Goal: Register for event/course

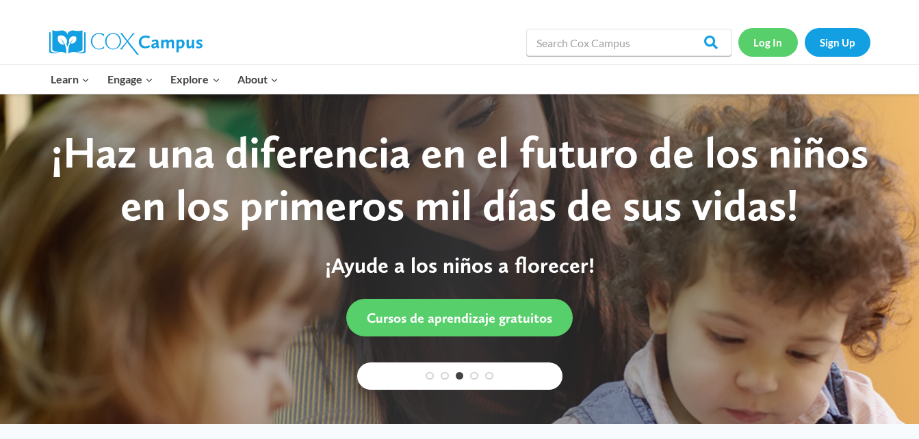
click at [761, 41] on link "Log In" at bounding box center [768, 42] width 60 height 28
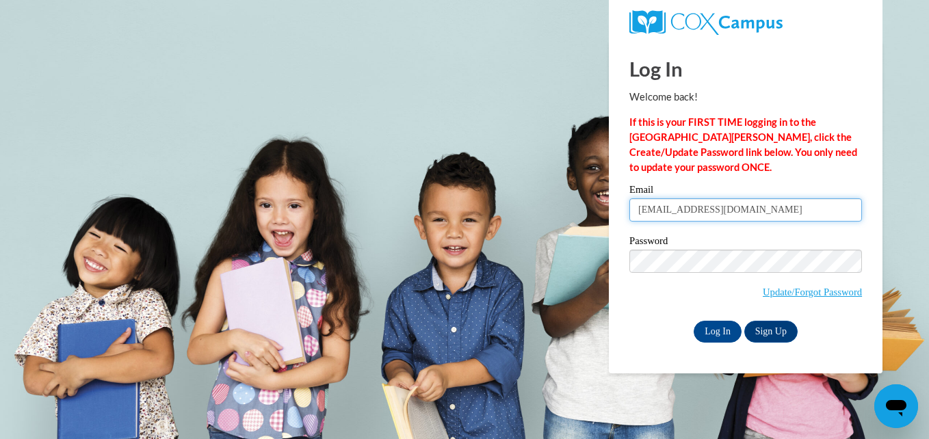
click at [778, 209] on input "biggersdanielle87@gmail.com" at bounding box center [745, 209] width 233 height 23
click at [760, 212] on input "biggersdanielle87@gmail.com" at bounding box center [745, 209] width 233 height 23
type input "b"
type input "misslittlesbaby87.db@gmail.com"
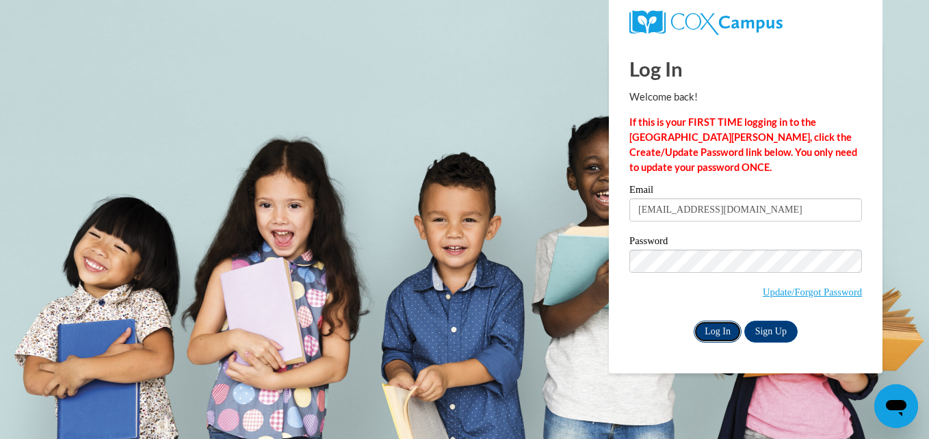
click at [709, 332] on input "Log In" at bounding box center [718, 332] width 48 height 22
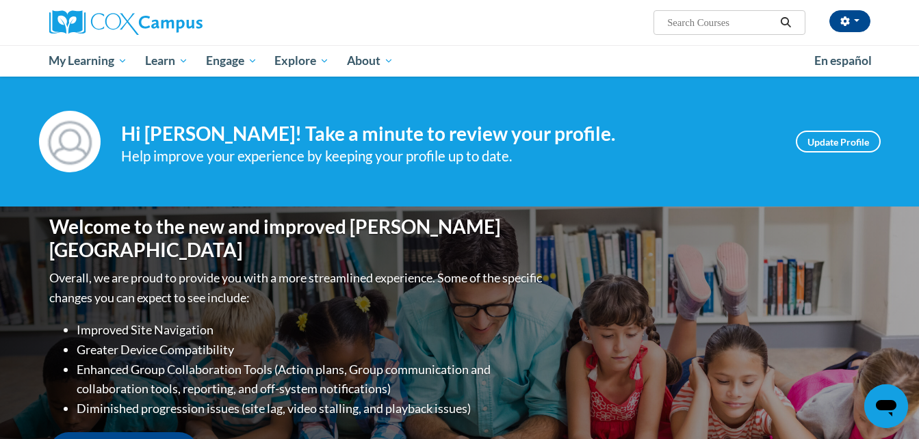
click at [681, 21] on input "Search..." at bounding box center [720, 22] width 109 height 16
type input "building world knowledge"
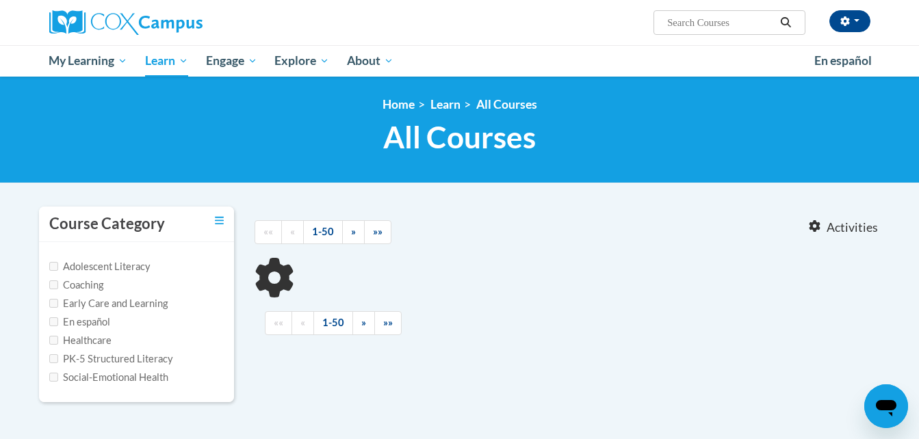
type input "building world knowledge"
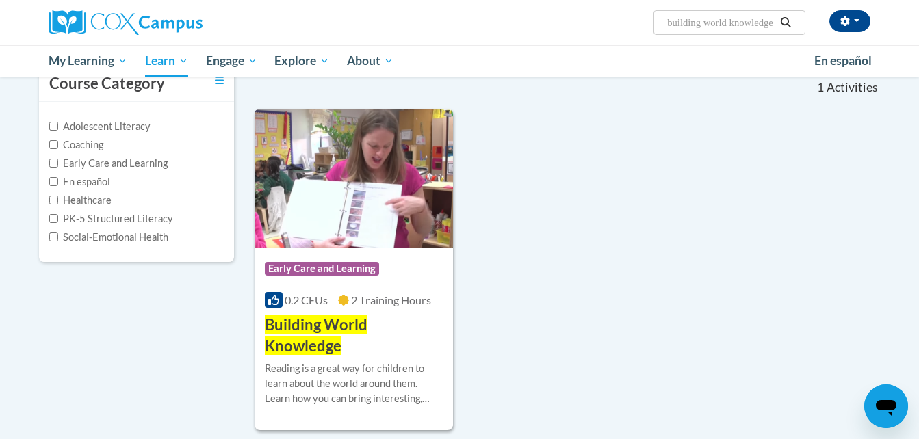
scroll to position [114, 0]
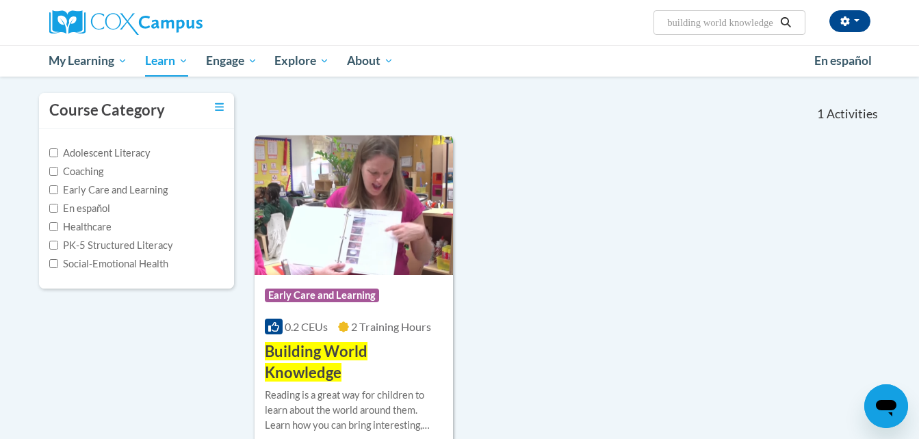
click at [340, 337] on div "Course Category: Early Care and Learning 0.2 CEUs 2 Training Hours COURSE Build…" at bounding box center [353, 329] width 199 height 109
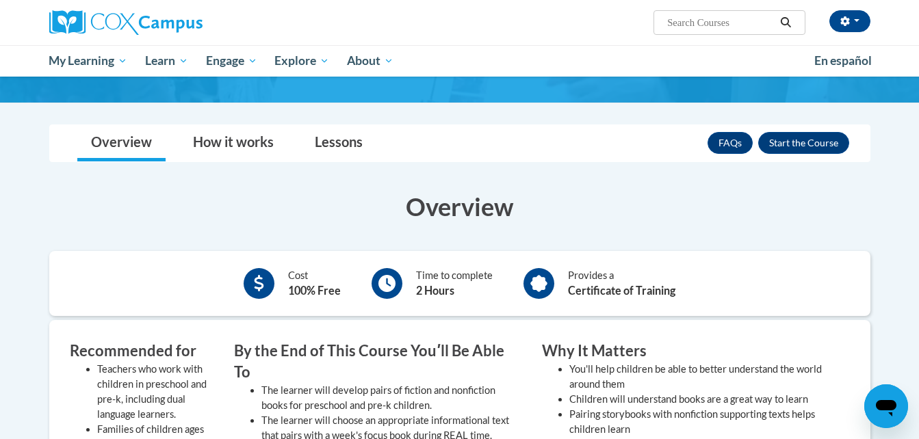
scroll to position [158, 0]
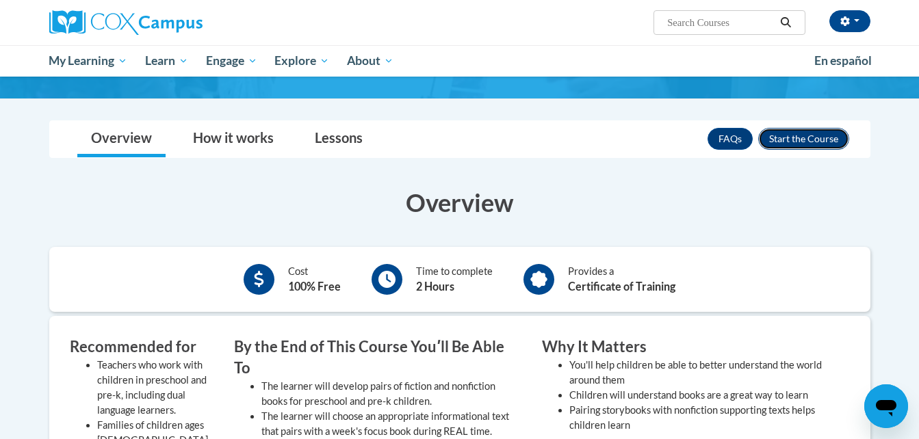
click at [813, 139] on button "Enroll" at bounding box center [803, 139] width 91 height 22
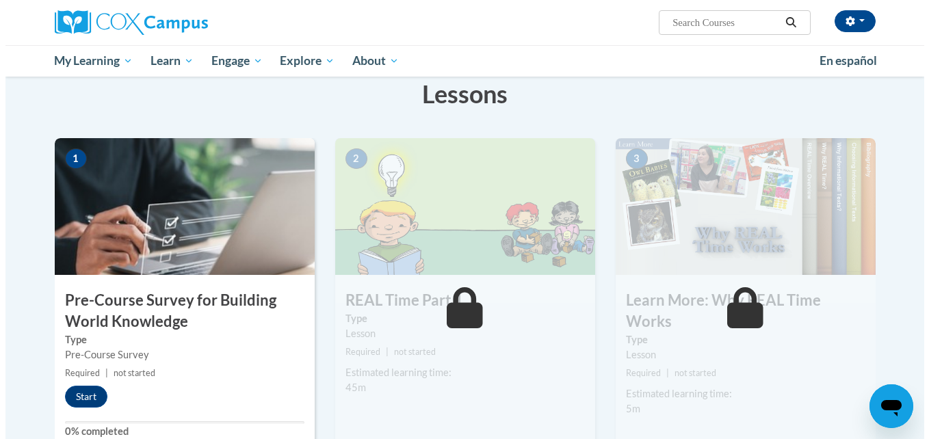
scroll to position [228, 0]
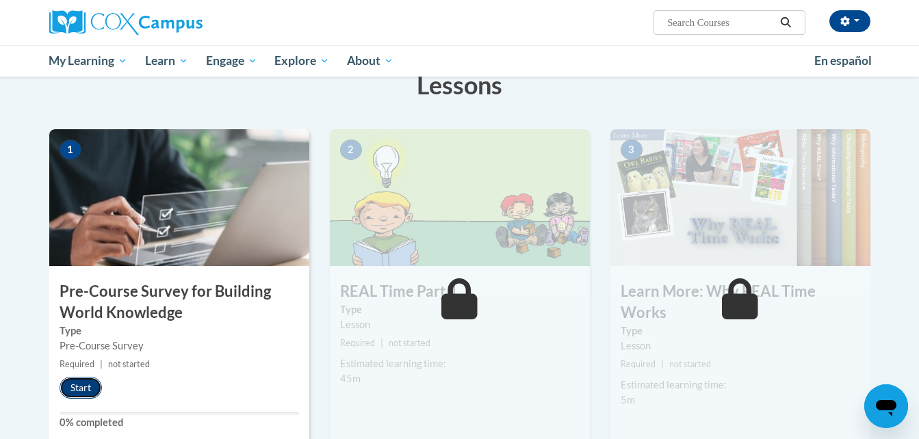
click at [72, 389] on button "Start" at bounding box center [81, 388] width 42 height 22
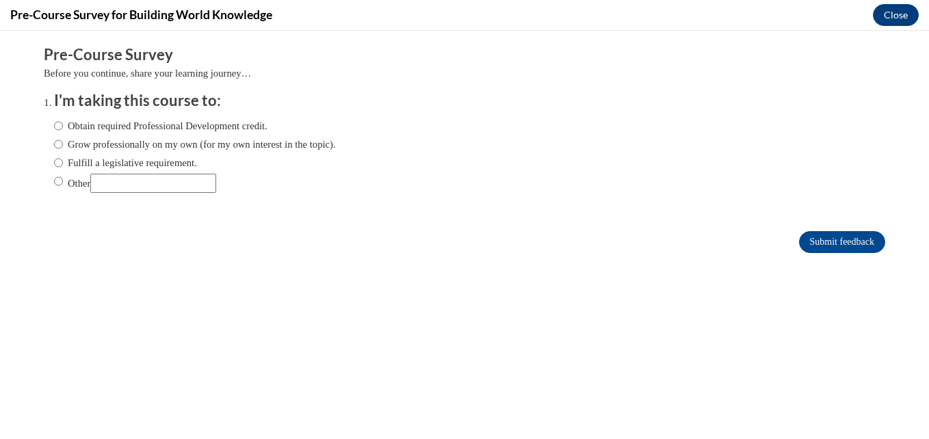
scroll to position [0, 0]
click at [54, 127] on input "Obtain required Professional Development credit." at bounding box center [58, 125] width 9 height 15
radio input "true"
click at [837, 235] on input "Submit feedback" at bounding box center [842, 242] width 86 height 22
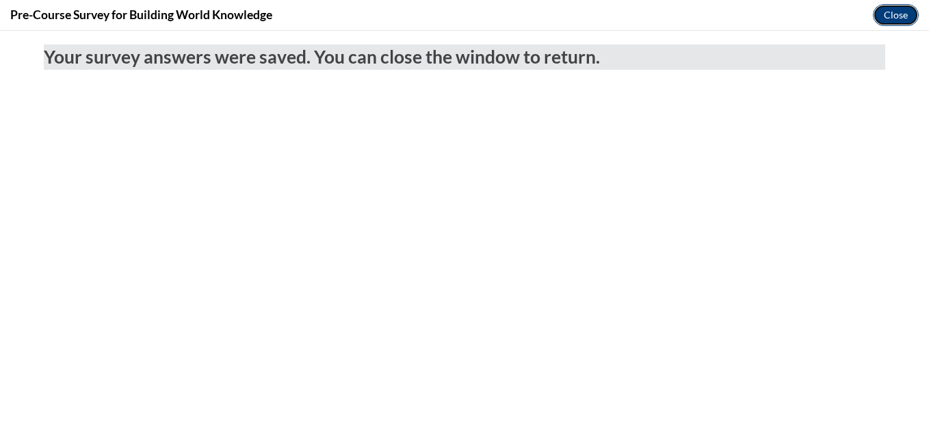
click at [892, 16] on button "Close" at bounding box center [896, 15] width 46 height 22
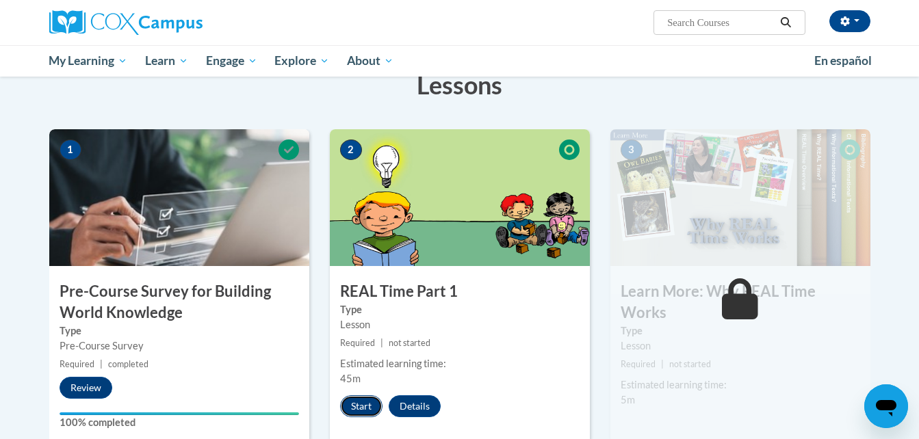
click at [360, 405] on button "Start" at bounding box center [361, 406] width 42 height 22
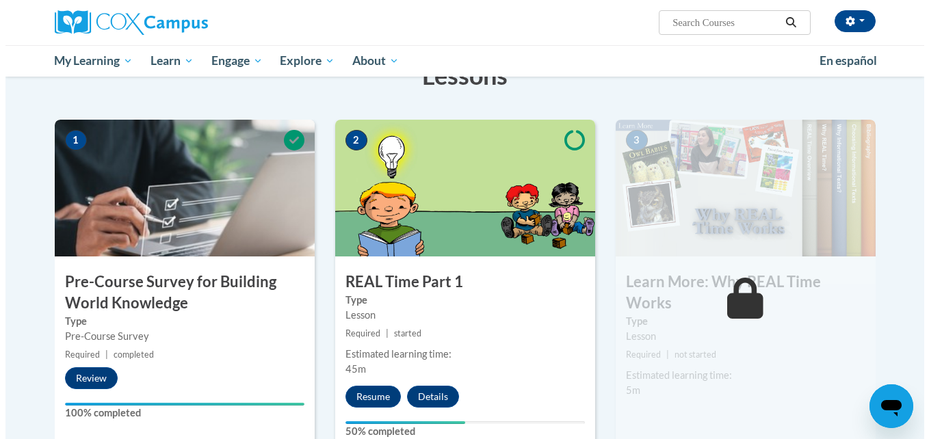
scroll to position [265, 0]
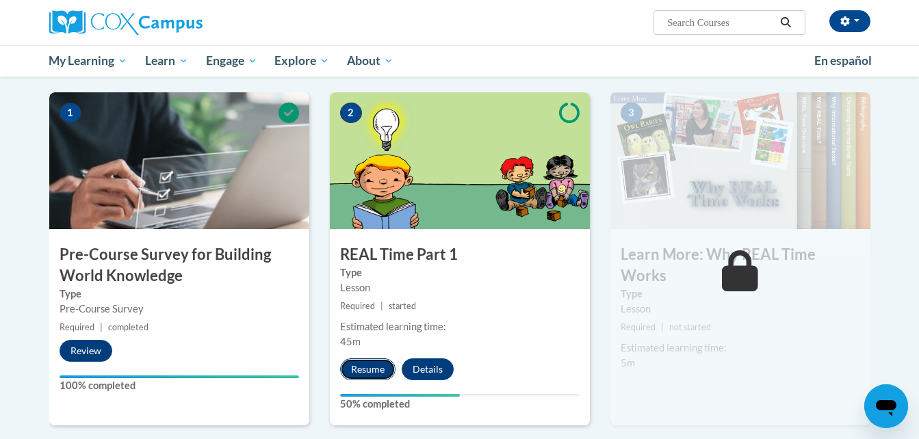
click at [372, 368] on button "Resume" at bounding box center [367, 369] width 55 height 22
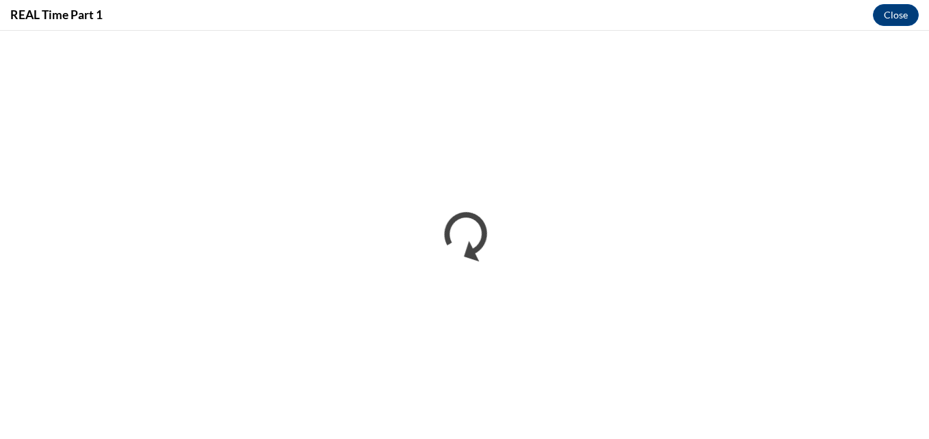
scroll to position [0, 0]
